Goal: Communication & Community: Share content

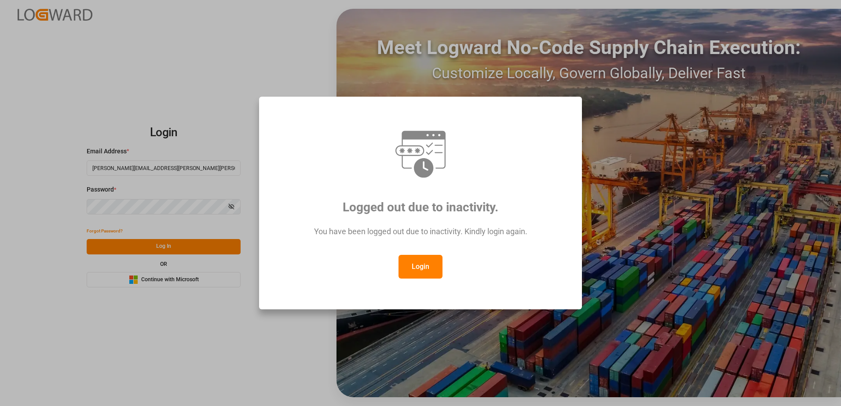
click at [425, 265] on button "Login" at bounding box center [420, 267] width 44 height 24
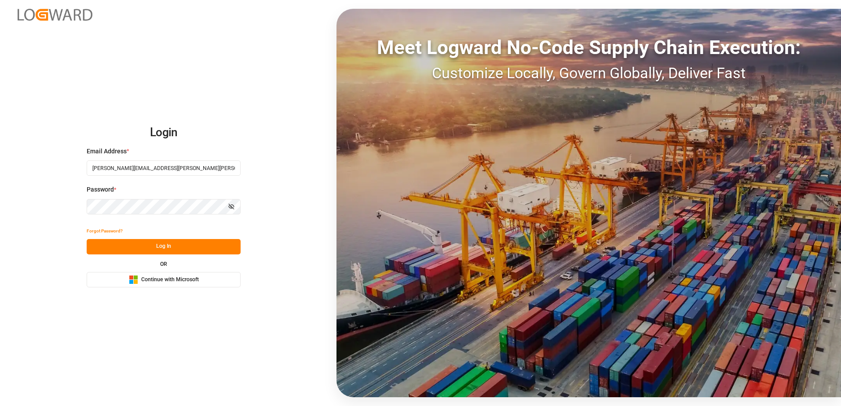
click at [175, 277] on span "Continue with Microsoft" at bounding box center [170, 280] width 58 height 8
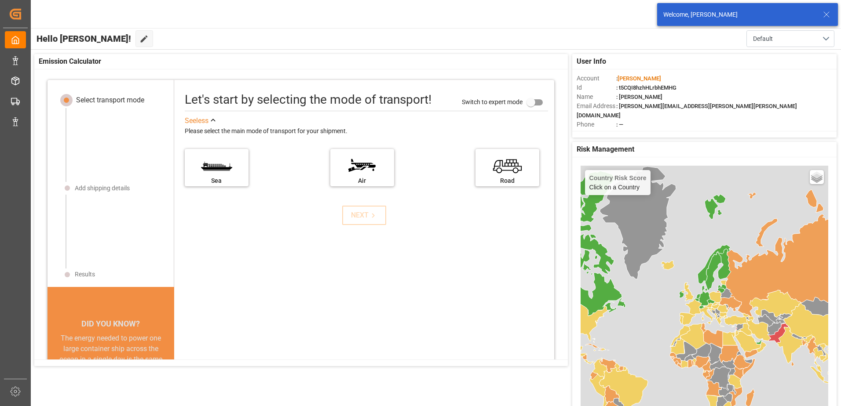
click at [826, 15] on line at bounding box center [825, 14] width 5 height 5
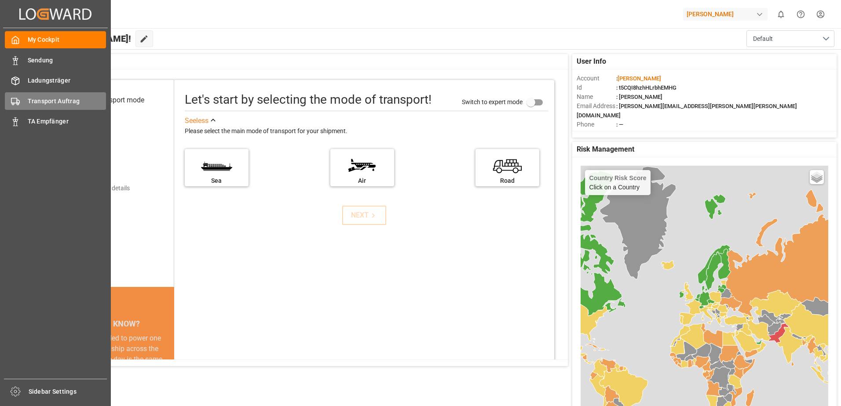
click at [48, 101] on span "Transport Auftrag" at bounding box center [67, 101] width 79 height 9
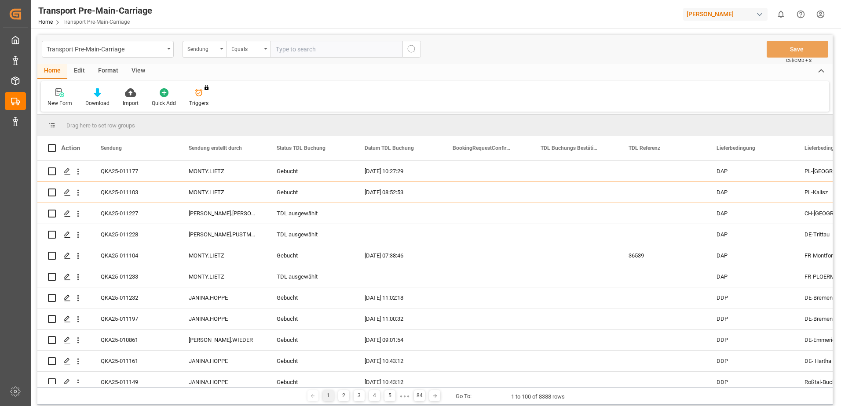
click at [108, 67] on div "Format" at bounding box center [107, 71] width 33 height 15
click at [65, 95] on div at bounding box center [60, 92] width 26 height 9
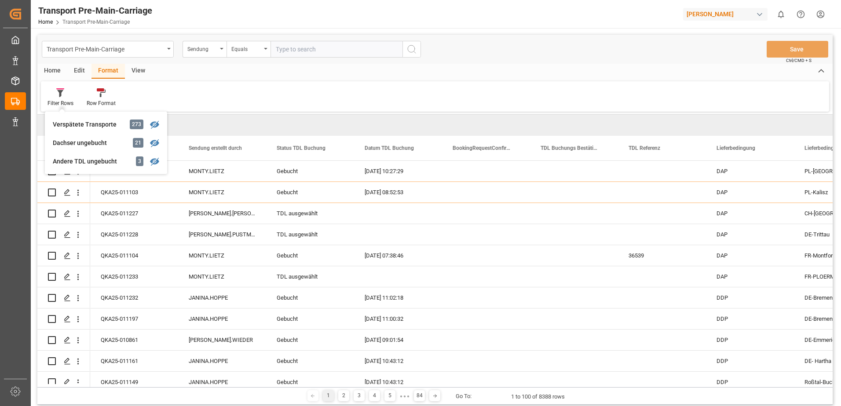
click at [72, 158] on div "Andere TDL ungebucht" at bounding box center [91, 161] width 77 height 9
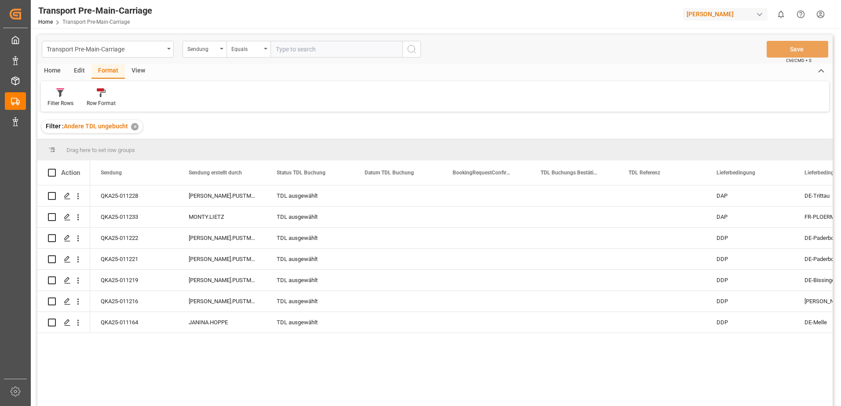
click at [141, 69] on div "View" at bounding box center [138, 71] width 27 height 15
click at [111, 102] on div "Standard Templates" at bounding box center [100, 103] width 44 height 8
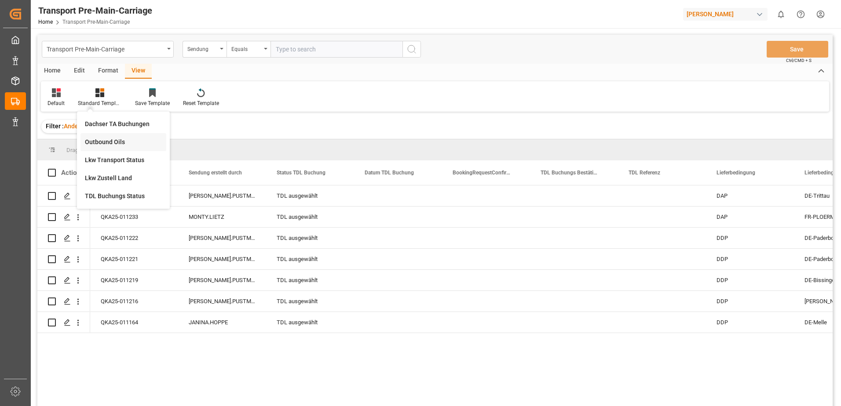
click at [150, 142] on div "Outbound Oils" at bounding box center [123, 142] width 77 height 9
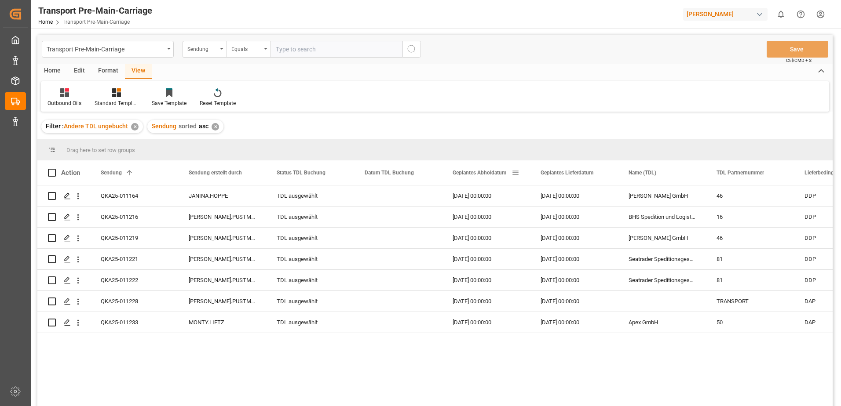
click at [482, 174] on span "Geplantes Abholdatum" at bounding box center [479, 173] width 54 height 6
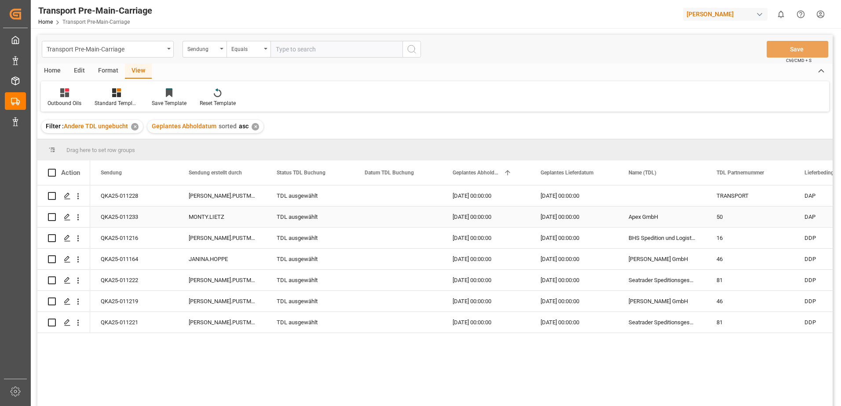
click at [673, 213] on div "Apex GmbH" at bounding box center [662, 217] width 88 height 21
click at [77, 215] on icon "open menu" at bounding box center [77, 217] width 9 height 9
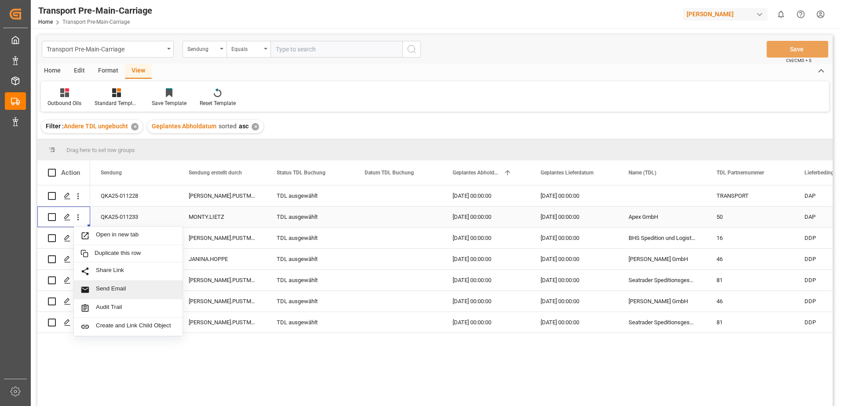
click at [107, 287] on span "Send Email" at bounding box center [136, 289] width 80 height 9
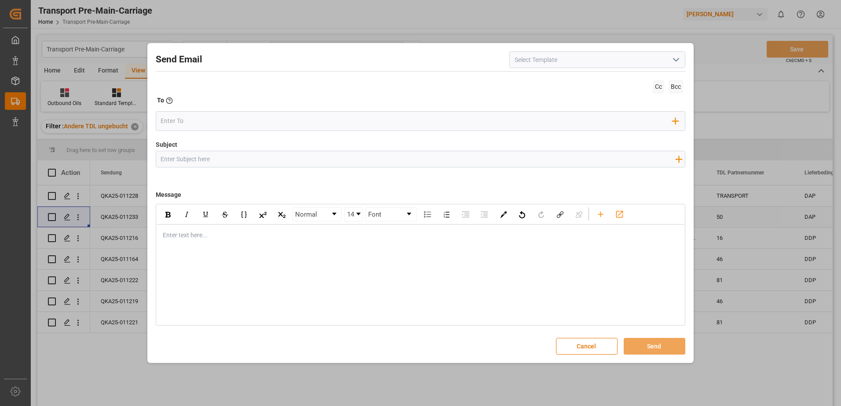
click at [680, 58] on icon "open menu" at bounding box center [675, 60] width 11 height 11
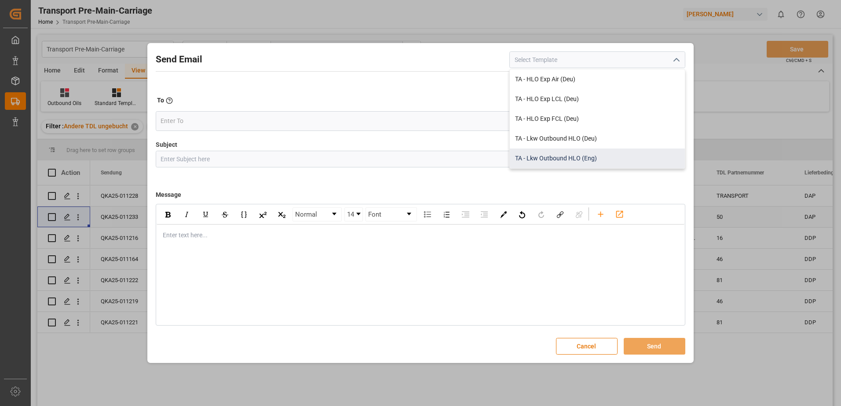
click at [603, 159] on div "TA - Lkw Outbound HLO (Eng)" at bounding box center [596, 159] width 175 height 20
type input "TA - Lkw Outbound HLO (Eng)"
type input "Transport Booking {{deliveryNumberPremain}} to {{deliveryAddressPremainCity}}, …"
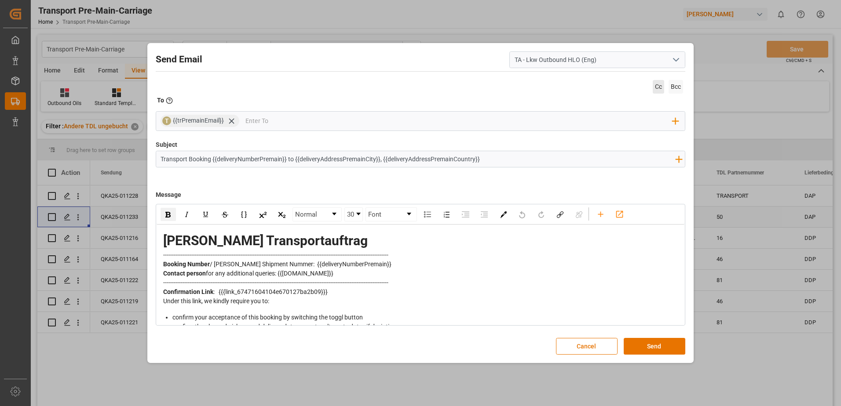
click at [656, 84] on span "Cc" at bounding box center [657, 87] width 11 height 14
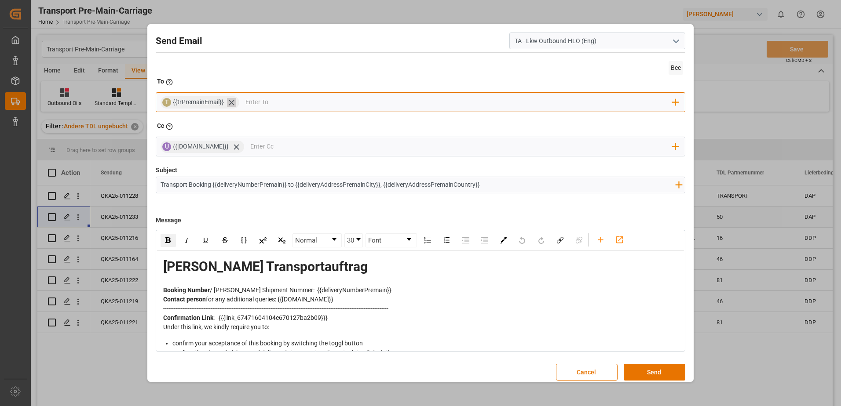
click at [231, 105] on icon at bounding box center [231, 102] width 9 height 9
click at [231, 105] on input "email" at bounding box center [416, 102] width 512 height 13
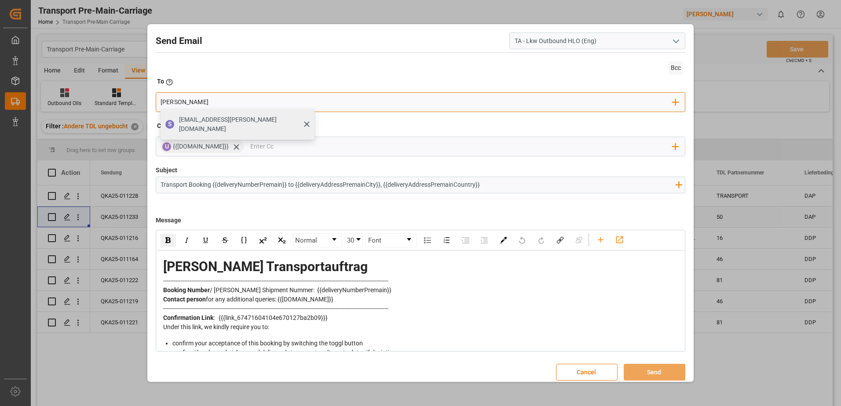
type input "[PERSON_NAME]"
click at [220, 122] on span "[EMAIL_ADDRESS][PERSON_NAME][DOMAIN_NAME]" at bounding box center [243, 124] width 129 height 18
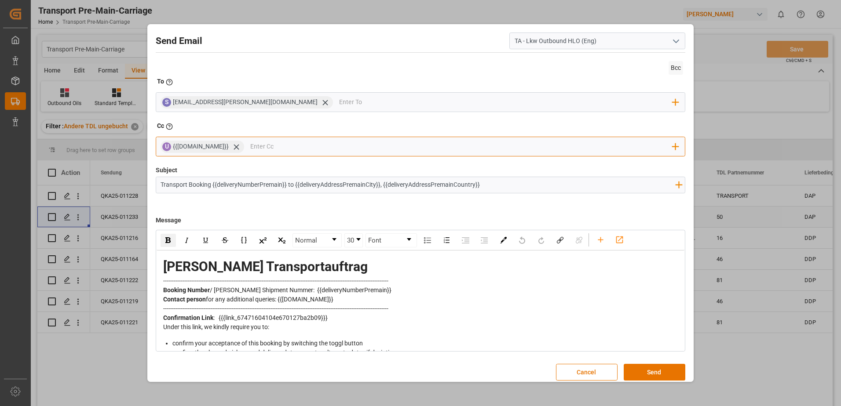
click at [258, 146] on input "email" at bounding box center [461, 146] width 422 height 13
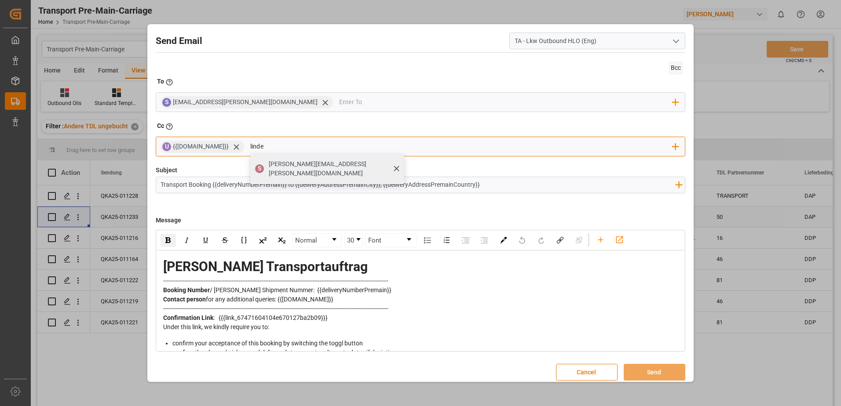
type input "linde"
click at [325, 164] on span "[PERSON_NAME][EMAIL_ADDRESS][PERSON_NAME][DOMAIN_NAME]" at bounding box center [333, 169] width 129 height 18
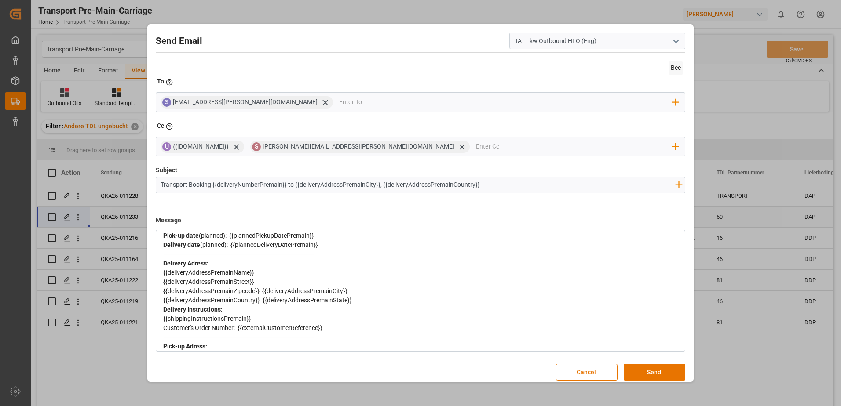
click at [328, 281] on div "{{deliveryAddressPremainStreet}}" at bounding box center [420, 281] width 515 height 9
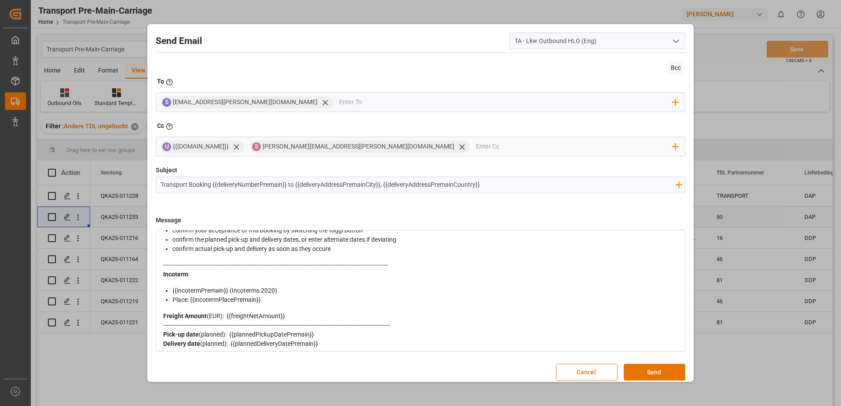
scroll to position [105, 0]
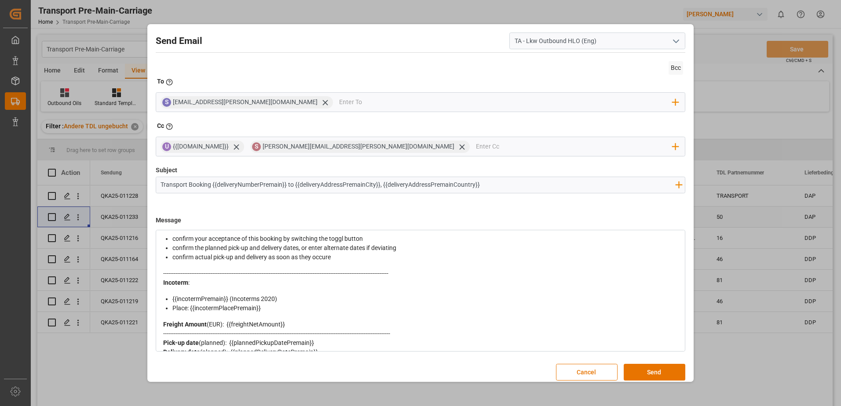
click at [279, 320] on div "Freight Amount (EUR): {{freightNetAmount}}" at bounding box center [420, 324] width 515 height 9
drag, startPoint x: 297, startPoint y: 324, endPoint x: 227, endPoint y: 326, distance: 69.9
click at [227, 326] on div "Freight Amount (EUR): {{freightNetAmount}}" at bounding box center [420, 324] width 515 height 9
drag, startPoint x: 309, startPoint y: 324, endPoint x: 228, endPoint y: 327, distance: 80.9
click at [228, 327] on div "Freight Amount (EUR): --> BITTE NOCH AUFEGEN" at bounding box center [420, 324] width 515 height 9
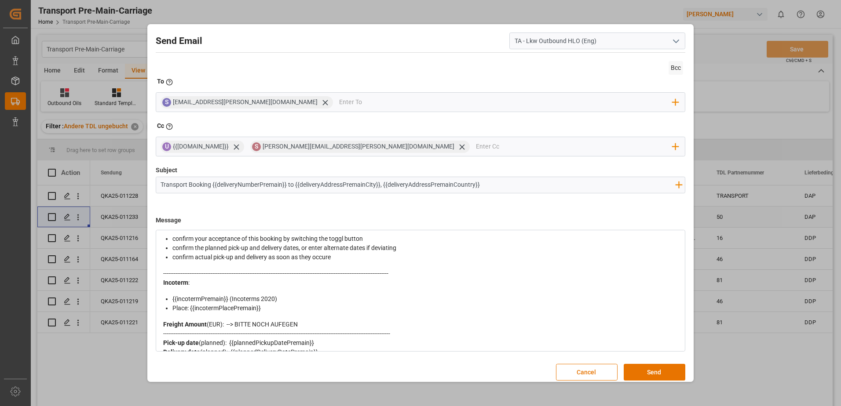
scroll to position [0, 0]
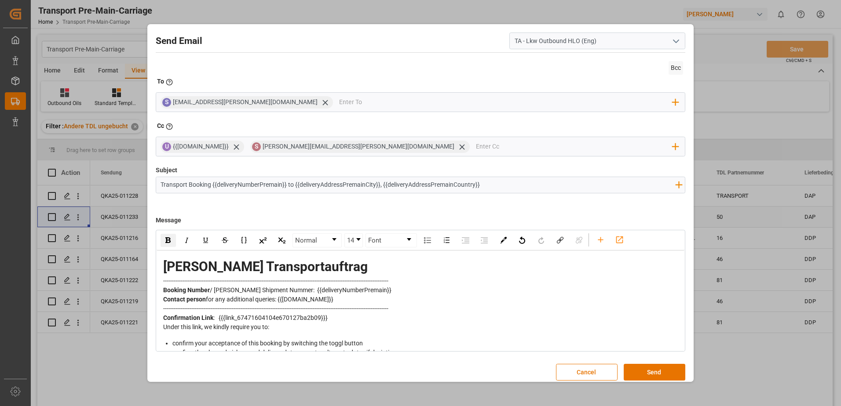
click at [168, 240] on img "rdw-inline-control" at bounding box center [167, 240] width 5 height 6
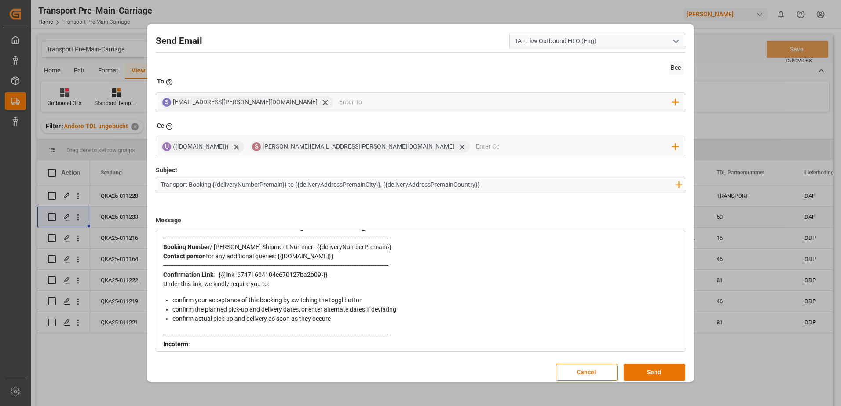
scroll to position [119, 0]
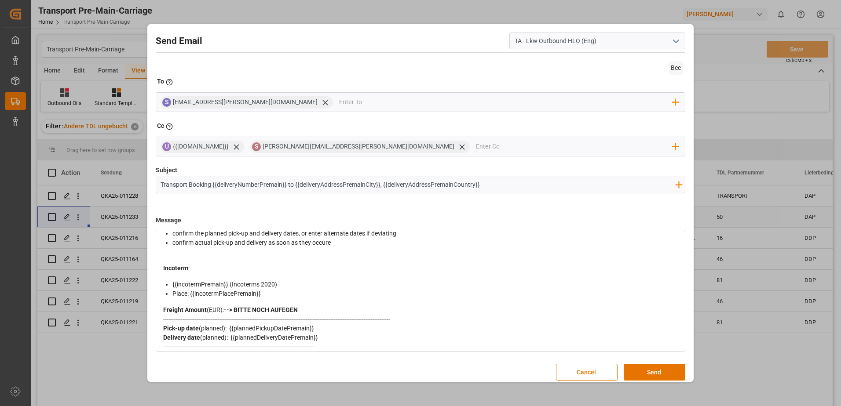
click at [318, 311] on div "Freight Amount (EUR): --> BITTE NOCH AUFEGEN" at bounding box center [420, 310] width 515 height 9
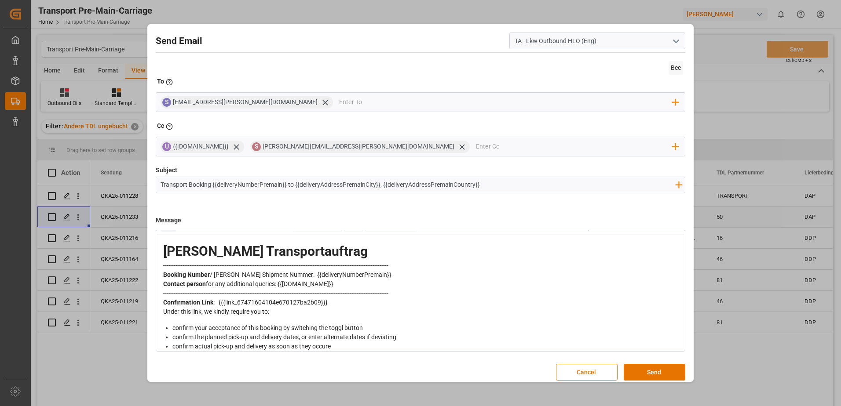
scroll to position [0, 0]
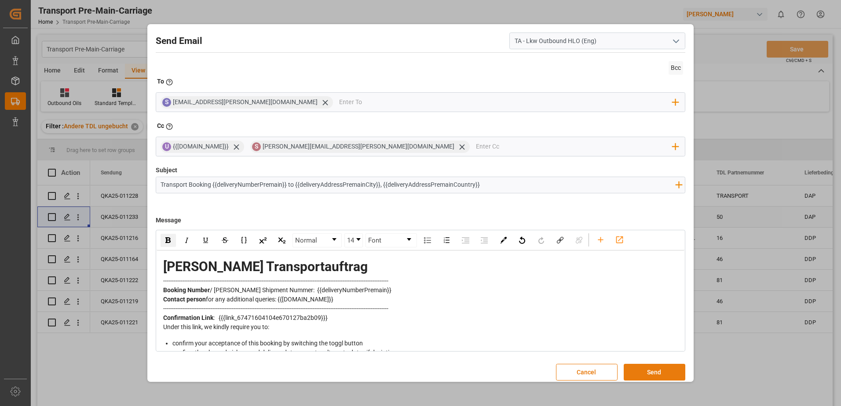
click at [662, 373] on button "Send" at bounding box center [654, 372] width 62 height 17
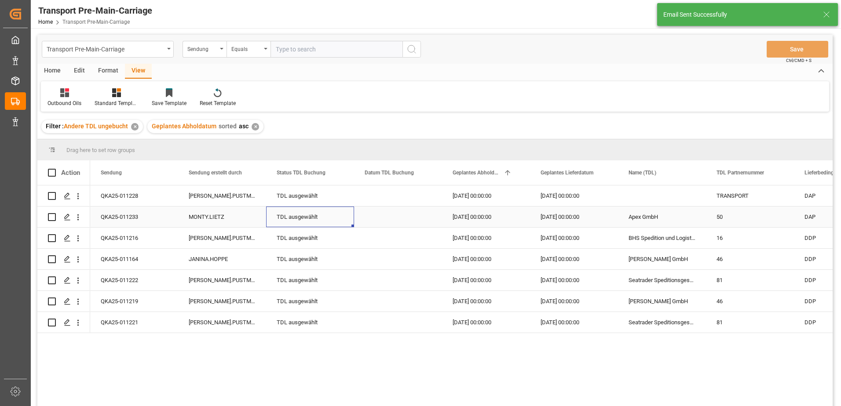
click at [310, 215] on div "TDL ausgewählt" at bounding box center [310, 217] width 67 height 20
click at [341, 222] on icon "open menu" at bounding box center [337, 222] width 11 height 11
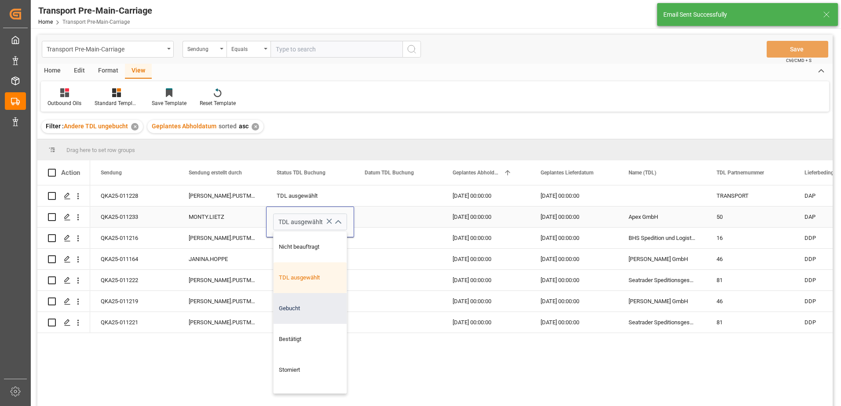
click at [318, 309] on div "Gebucht" at bounding box center [309, 308] width 73 height 31
type input "Gebucht"
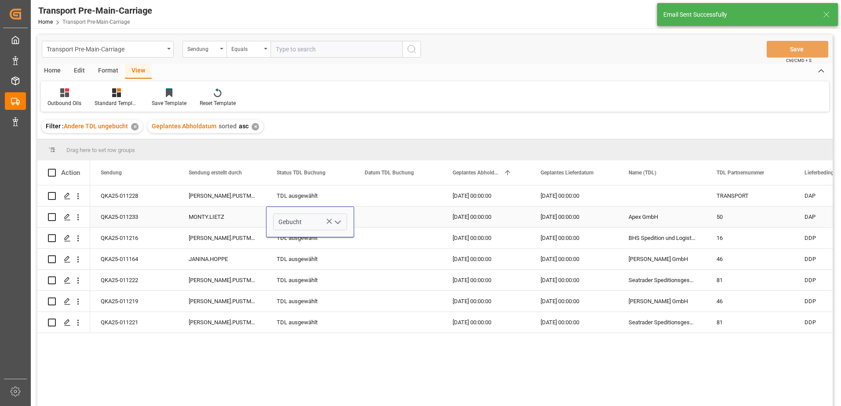
click at [375, 226] on div "Press SPACE to select this row." at bounding box center [398, 217] width 88 height 21
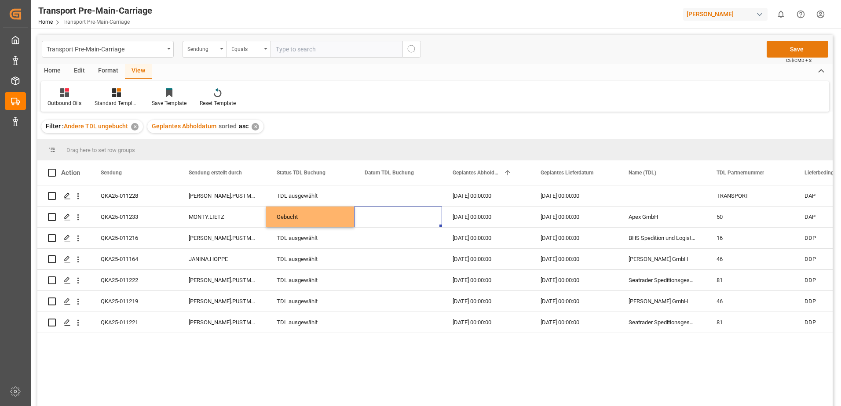
click at [815, 49] on button "Save" at bounding box center [797, 49] width 62 height 17
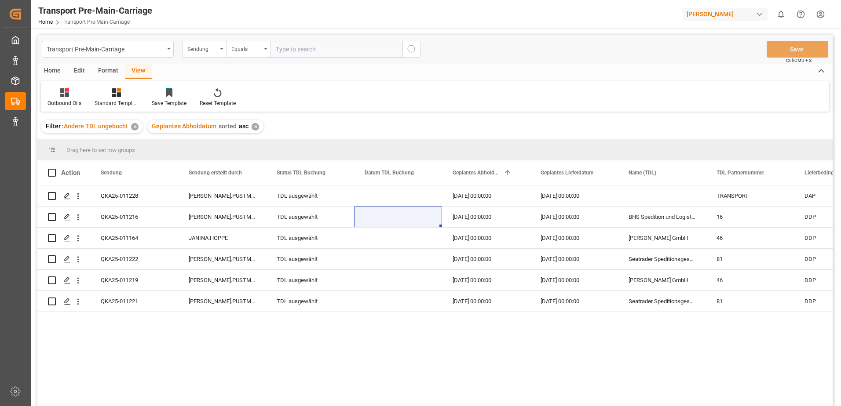
click at [97, 72] on div "Format" at bounding box center [107, 71] width 33 height 15
click at [65, 98] on div "Filter Rows" at bounding box center [60, 97] width 39 height 19
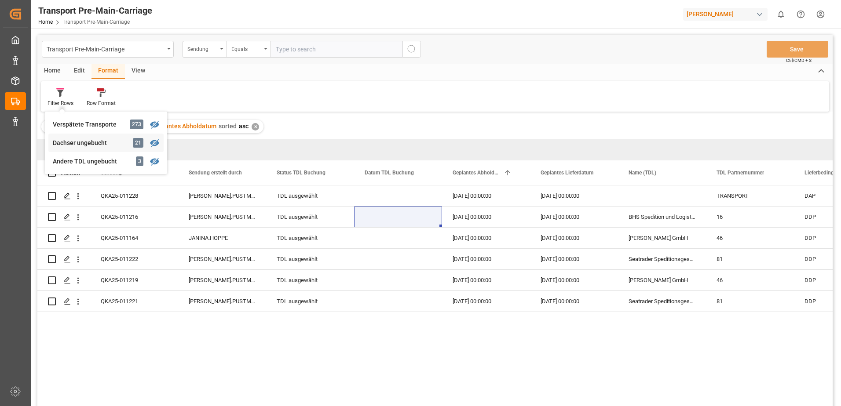
click at [76, 137] on div "Transport Pre-Main-Carriage Sendung Equals Save Ctrl/CMD + S Home Edit Format V…" at bounding box center [434, 232] width 795 height 395
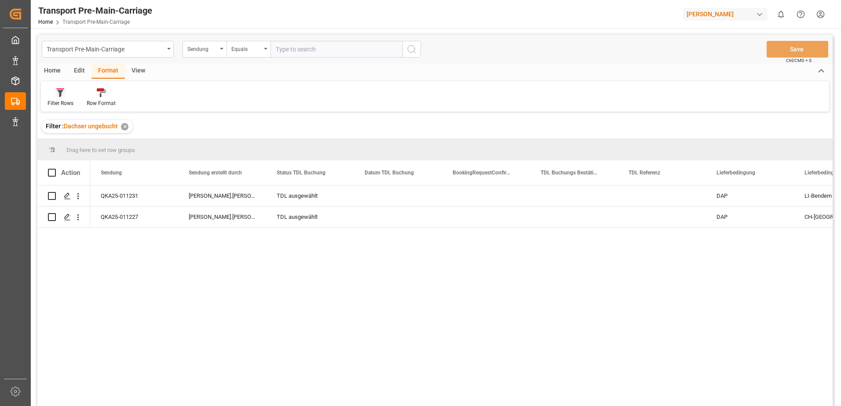
click at [57, 98] on div "Filter Rows" at bounding box center [60, 97] width 39 height 19
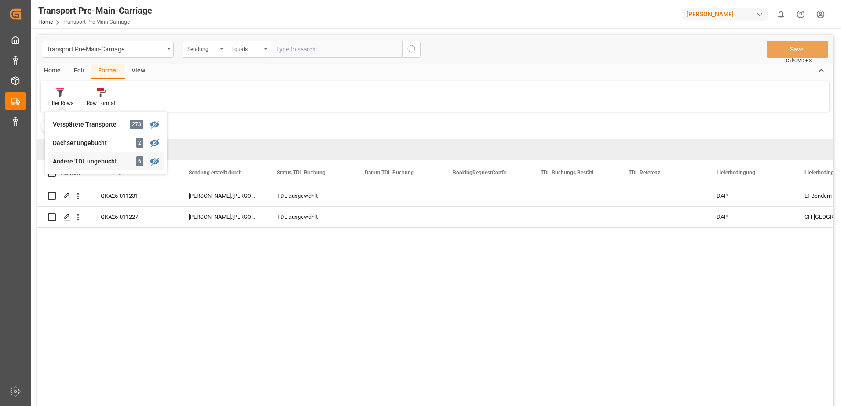
click at [65, 162] on div "Transport Pre-Main-Carriage Sendung Equals Save Ctrl/CMD + S Home Edit Format V…" at bounding box center [434, 232] width 795 height 395
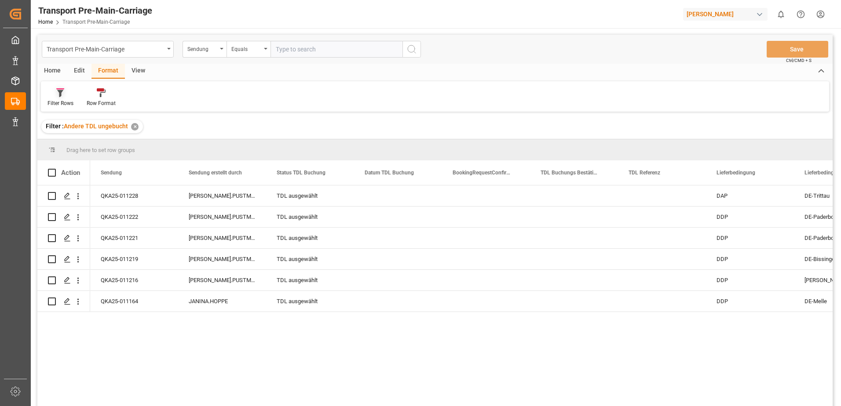
click at [71, 93] on div at bounding box center [60, 92] width 26 height 9
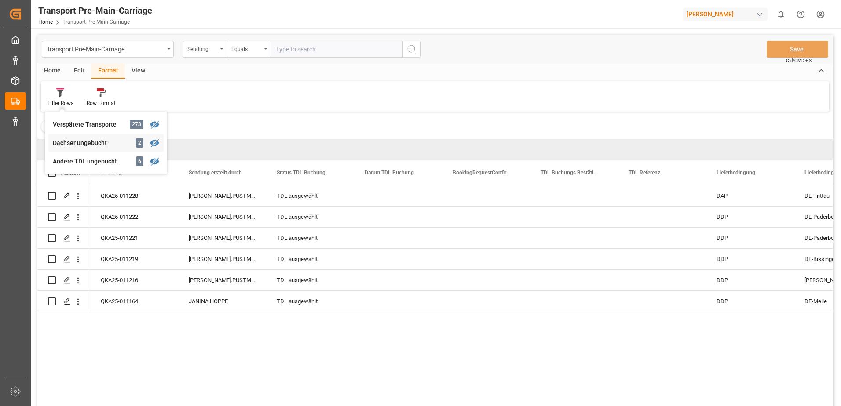
click at [68, 146] on div "Transport Pre-Main-Carriage Sendung Equals Save Ctrl/CMD + S Home Edit Format V…" at bounding box center [434, 232] width 795 height 395
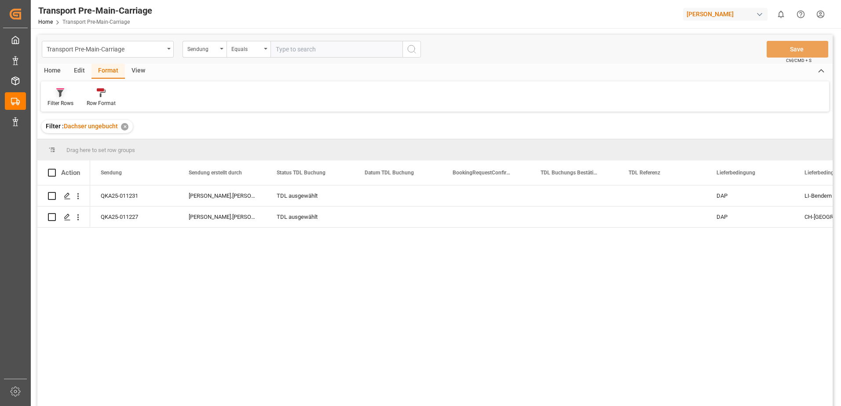
click at [67, 90] on div at bounding box center [60, 92] width 26 height 9
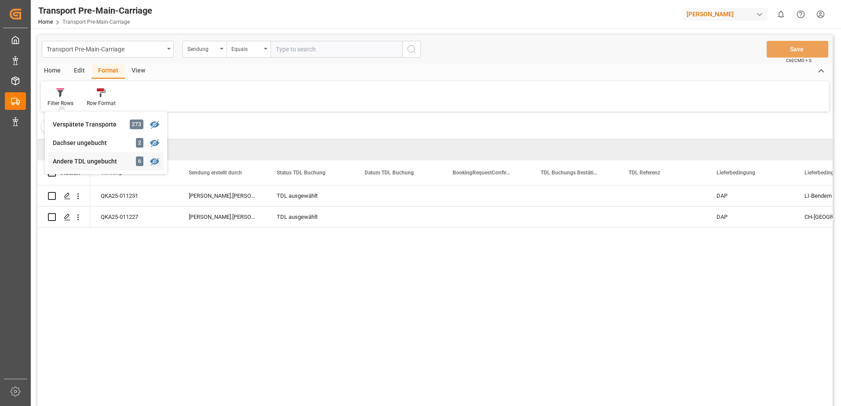
click at [68, 161] on div "Transport Pre-Main-Carriage Sendung Equals Save Ctrl/CMD + S Home Edit Format V…" at bounding box center [434, 232] width 795 height 395
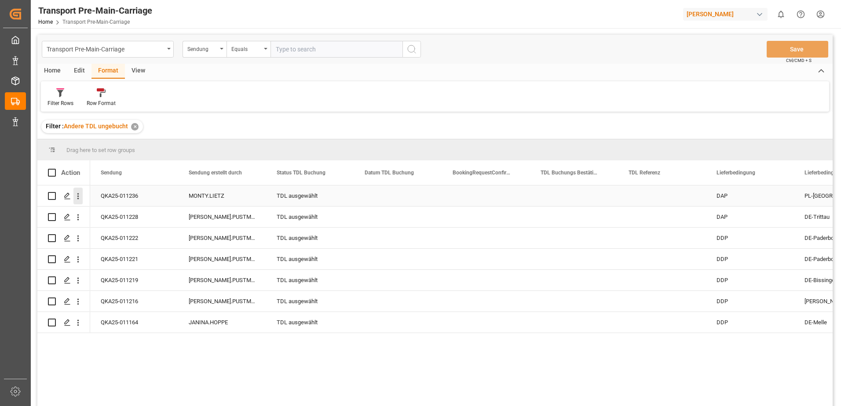
click at [80, 193] on icon "open menu" at bounding box center [77, 196] width 9 height 9
click at [106, 267] on span "Send Email" at bounding box center [136, 268] width 80 height 9
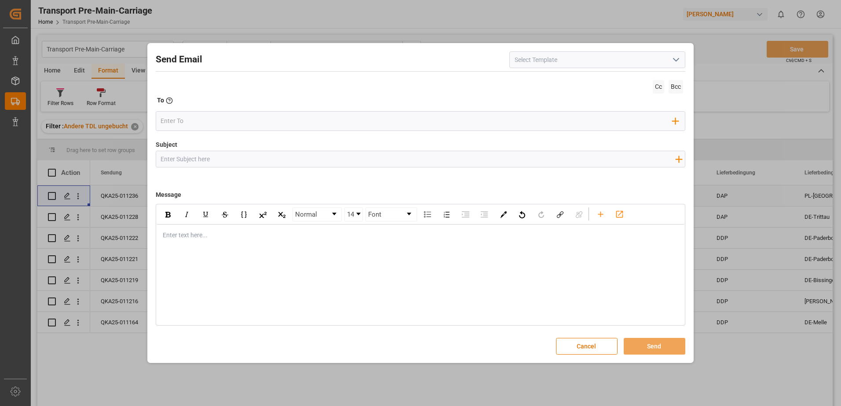
click at [677, 57] on icon "open menu" at bounding box center [675, 60] width 11 height 11
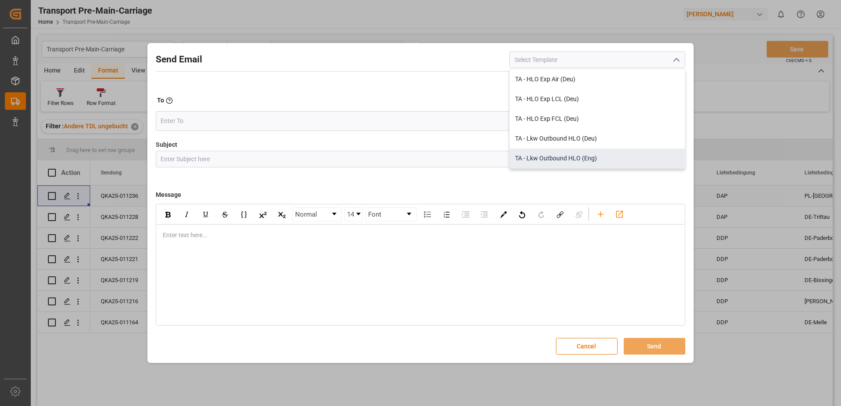
click at [623, 154] on div "TA - Lkw Outbound HLO (Eng)" at bounding box center [596, 159] width 175 height 20
type input "TA - Lkw Outbound HLO (Eng)"
type input "Transport Booking {{deliveryNumberPremain}} to {{deliveryAddressPremainCity}}, …"
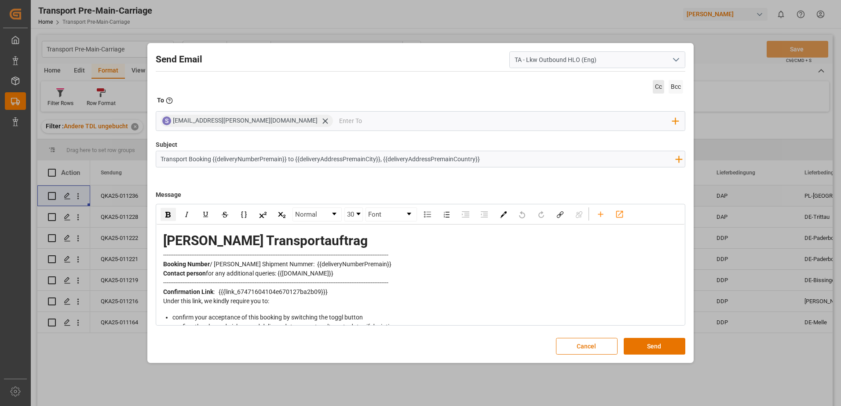
click at [660, 90] on span "Cc" at bounding box center [657, 87] width 11 height 14
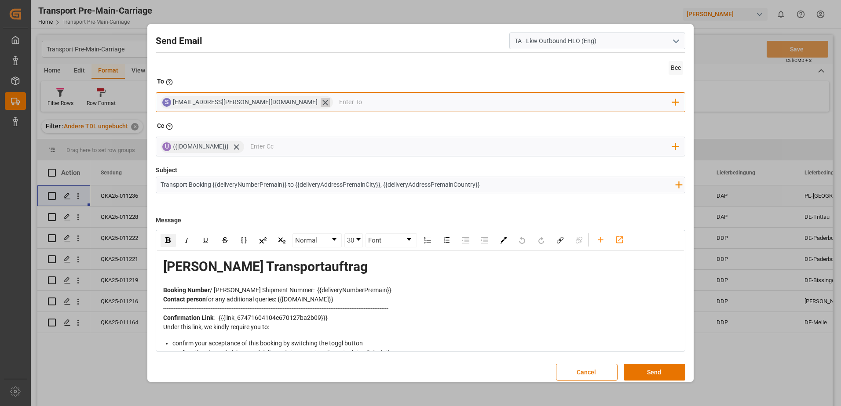
click at [320, 103] on icon at bounding box center [324, 102] width 9 height 9
click at [286, 103] on input "email" at bounding box center [416, 102] width 512 height 13
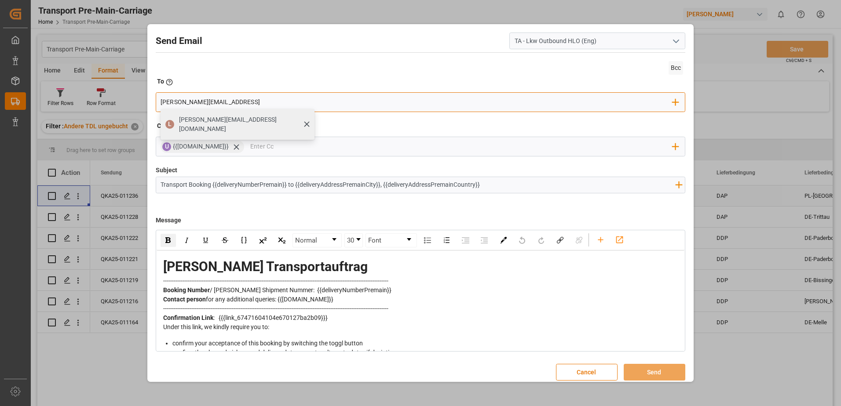
type input "[PERSON_NAME][EMAIL_ADDRESS]"
click at [239, 120] on span "[PERSON_NAME][EMAIL_ADDRESS][DOMAIN_NAME]" at bounding box center [243, 124] width 129 height 18
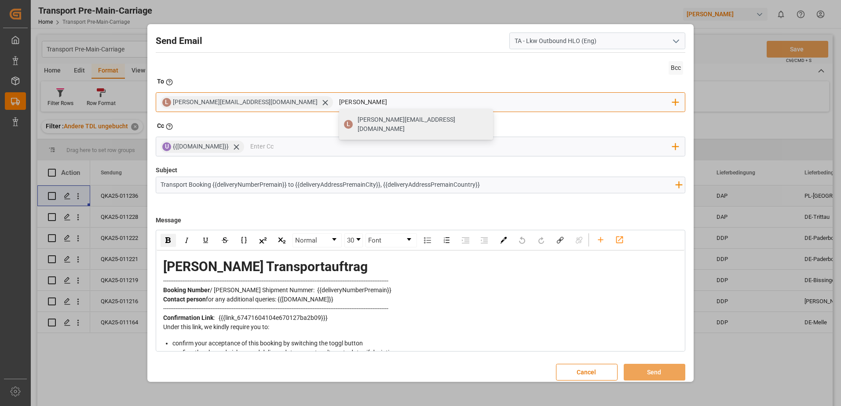
type input "[PERSON_NAME]."
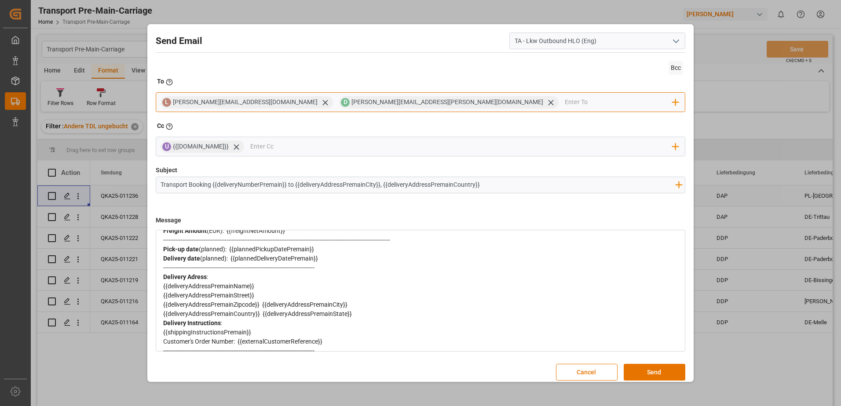
scroll to position [201, 0]
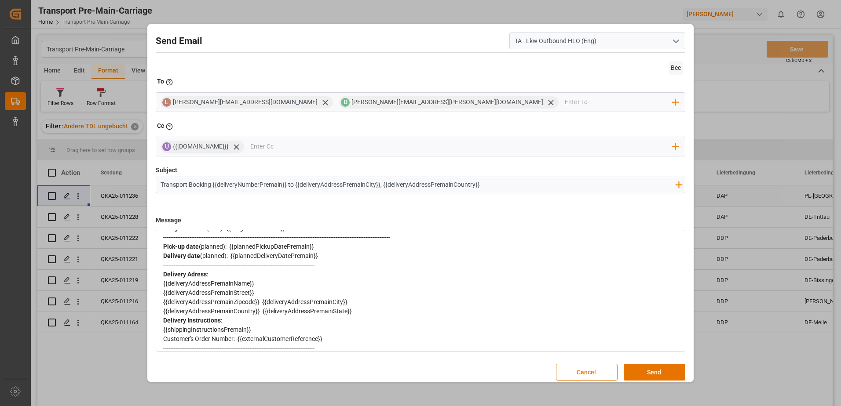
click at [227, 320] on div "Delivery Instructions :" at bounding box center [420, 320] width 515 height 9
drag, startPoint x: 214, startPoint y: 327, endPoint x: 161, endPoint y: 329, distance: 53.2
click at [161, 329] on div "[PERSON_NAME] Transportauftrag ------------------------------------------------…" at bounding box center [420, 343] width 528 height 587
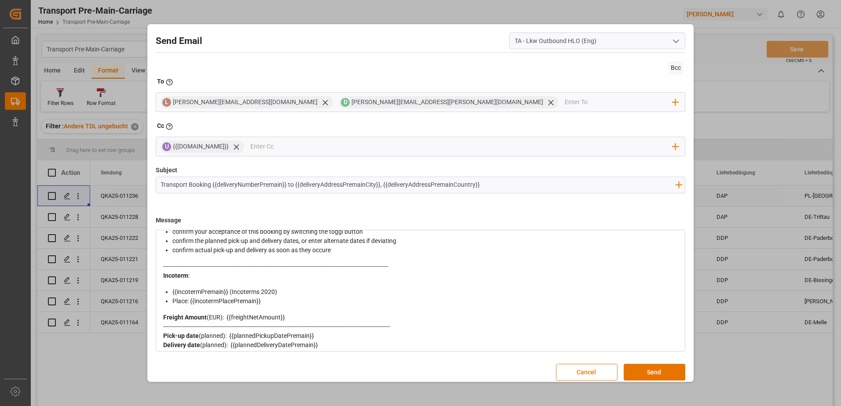
scroll to position [0, 0]
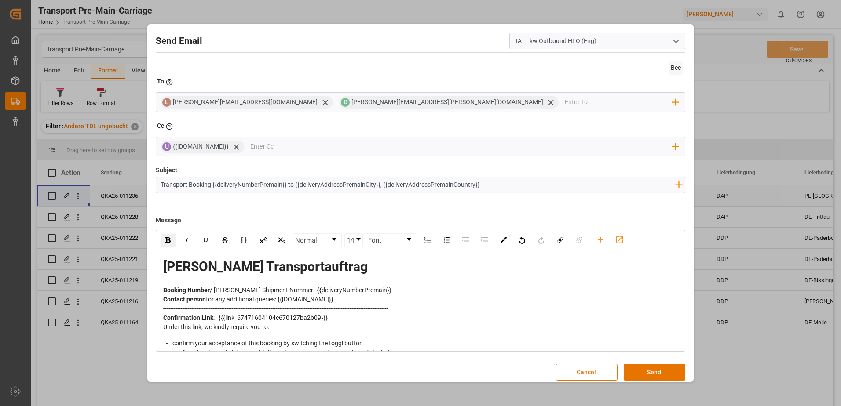
click at [165, 238] on div "rdw-inline-control" at bounding box center [167, 240] width 15 height 13
click at [658, 374] on button "Send" at bounding box center [654, 372] width 62 height 17
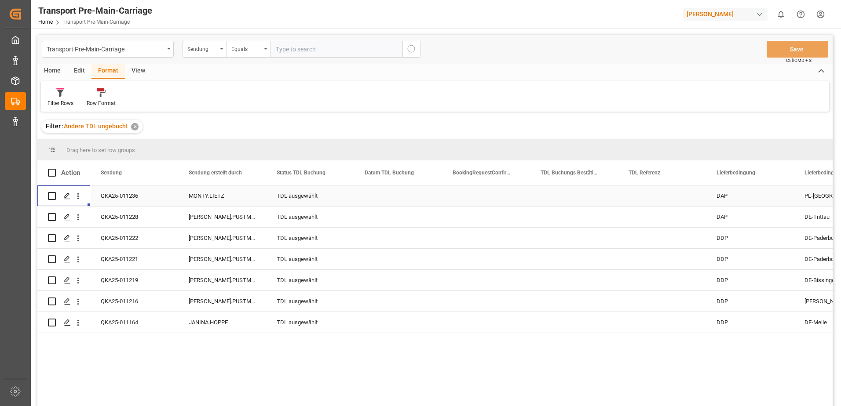
click at [306, 193] on div "TDL ausgewählt" at bounding box center [310, 196] width 67 height 20
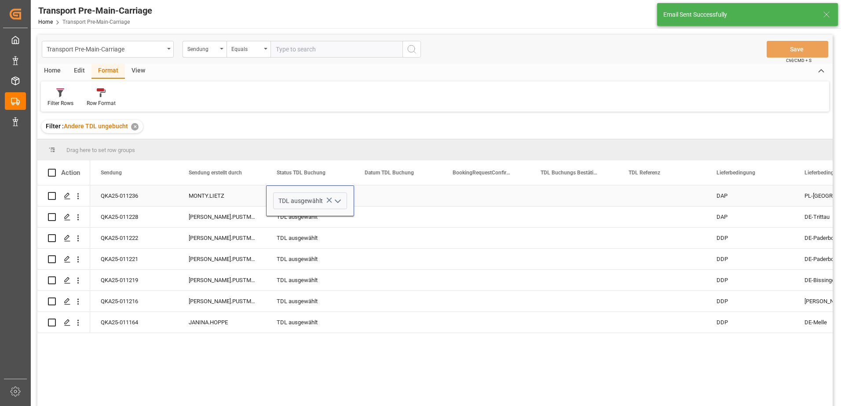
click at [336, 201] on polyline "open menu" at bounding box center [337, 201] width 5 height 3
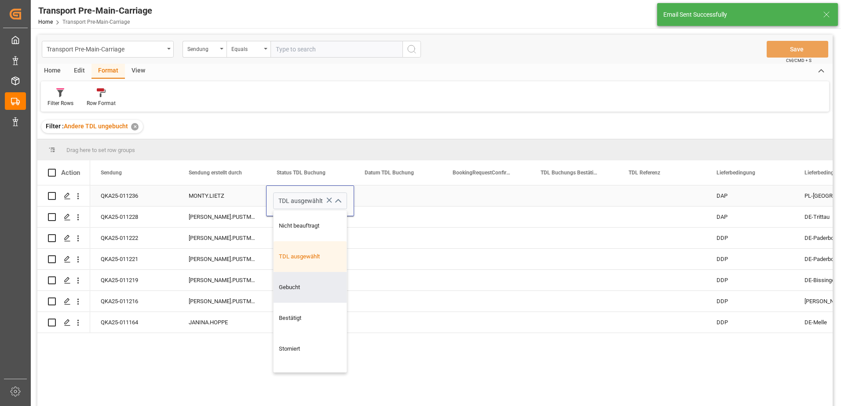
click at [291, 286] on div "Gebucht" at bounding box center [309, 287] width 73 height 31
type input "Gebucht"
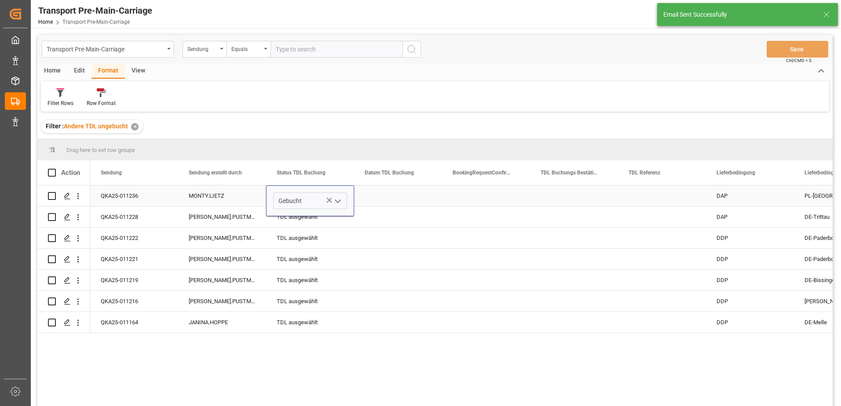
click at [378, 196] on div "Press SPACE to select this row." at bounding box center [398, 196] width 88 height 21
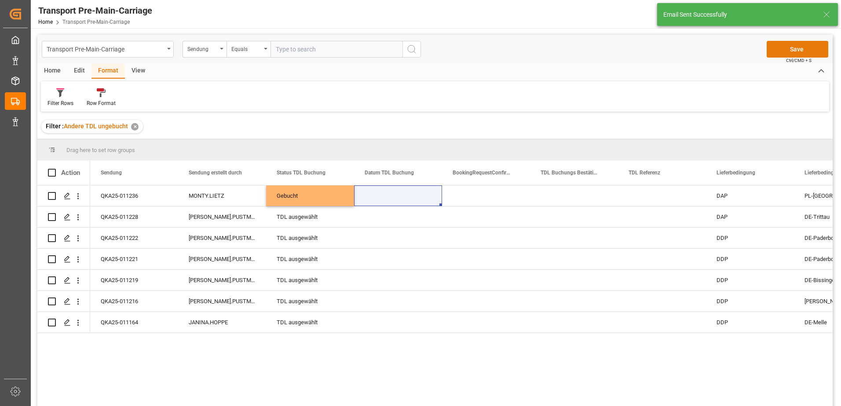
click at [779, 51] on button "Save" at bounding box center [797, 49] width 62 height 17
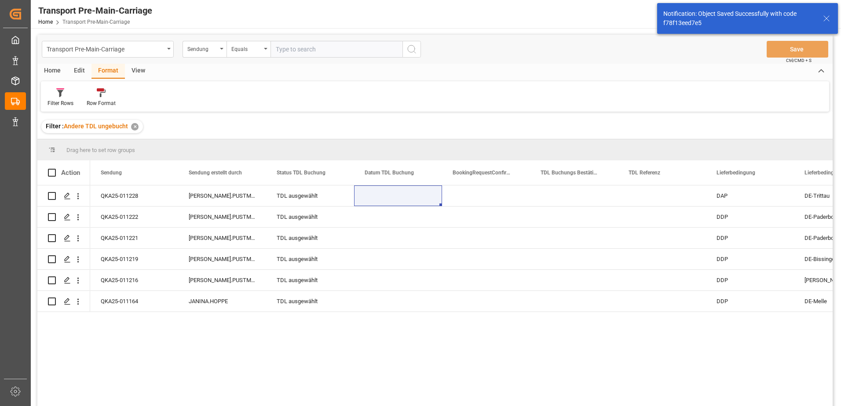
click at [830, 20] on icon at bounding box center [826, 18] width 11 height 11
